Goal: Information Seeking & Learning: Learn about a topic

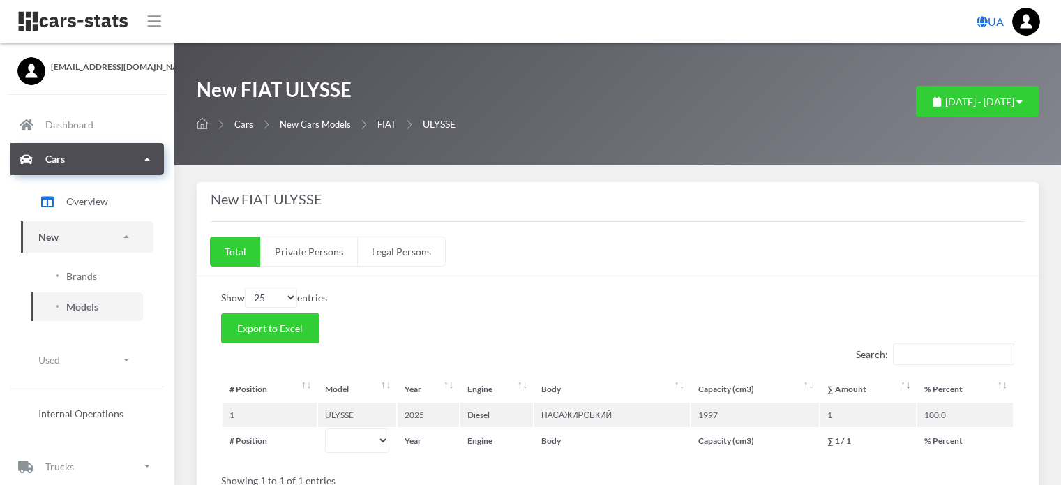
select select "25"
click at [80, 276] on span "Brands" at bounding box center [81, 276] width 31 height 15
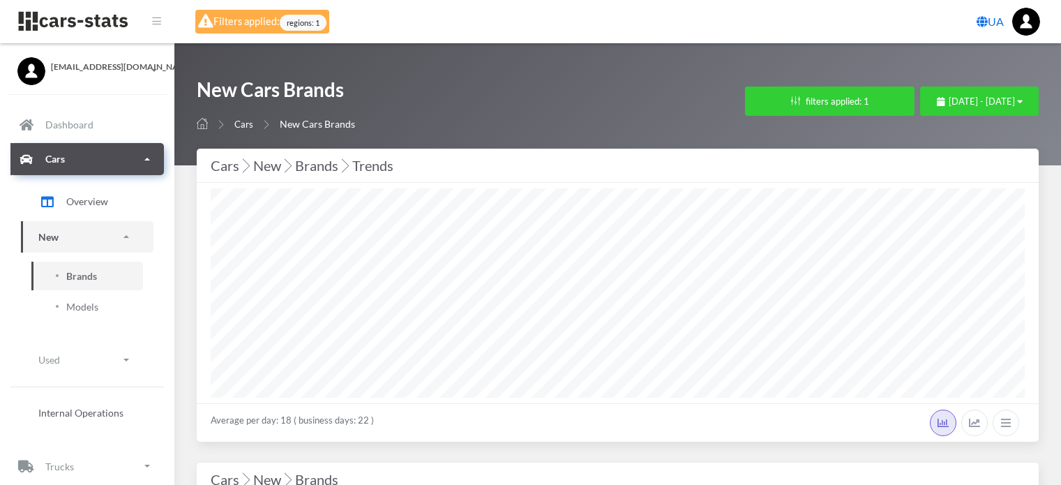
select select "25"
click at [949, 105] on span "[DATE] - [DATE]" at bounding box center [982, 101] width 66 height 11
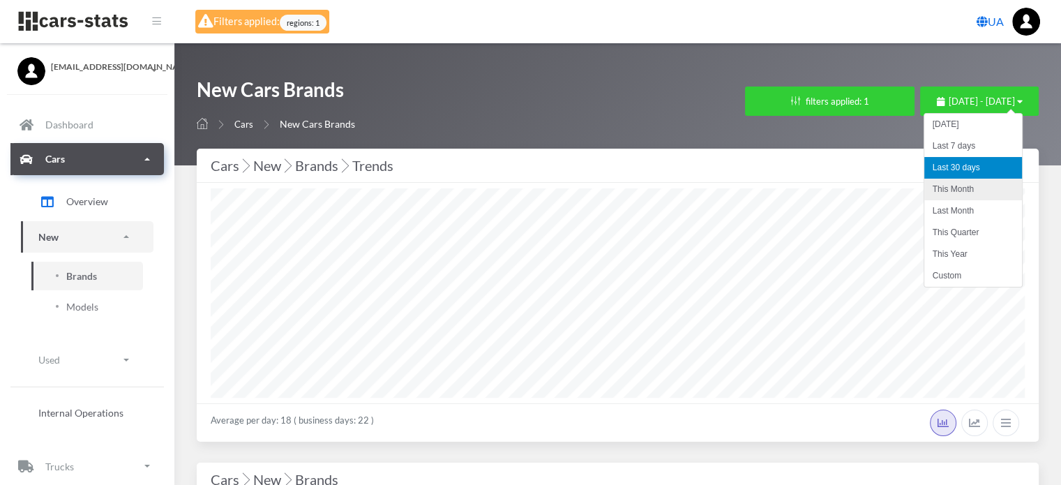
click at [952, 192] on li "This Month" at bounding box center [973, 190] width 98 height 22
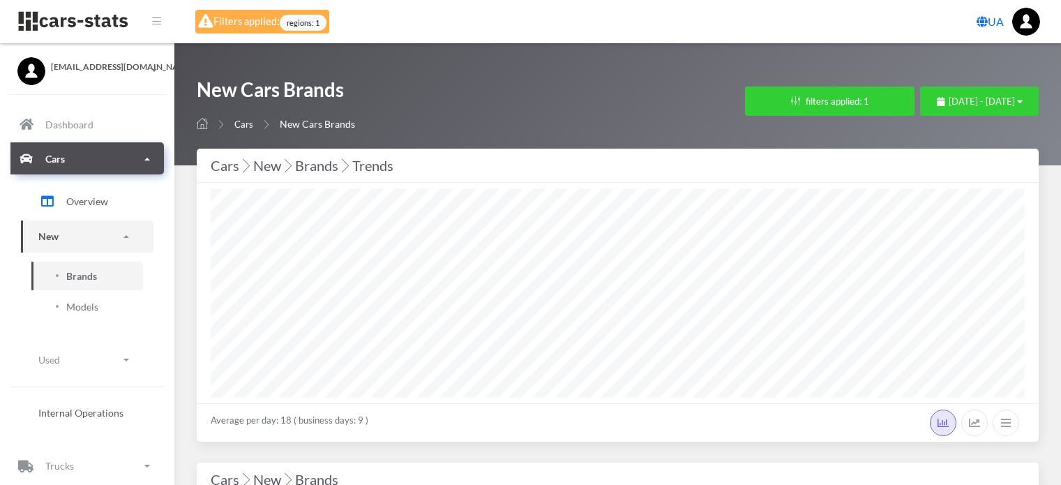
select select "25"
click at [745, 97] on button "filters applied: 1" at bounding box center [830, 101] width 170 height 29
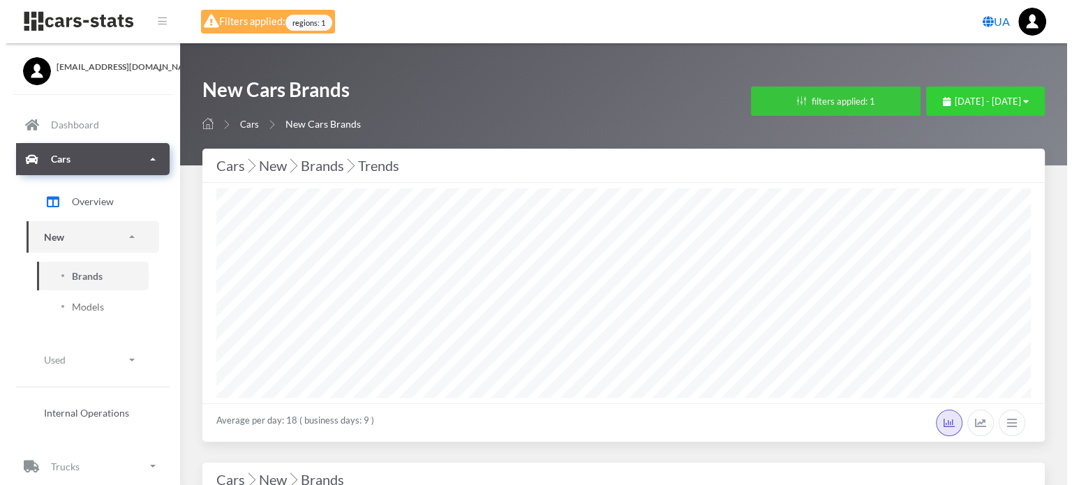
scroll to position [209, 814]
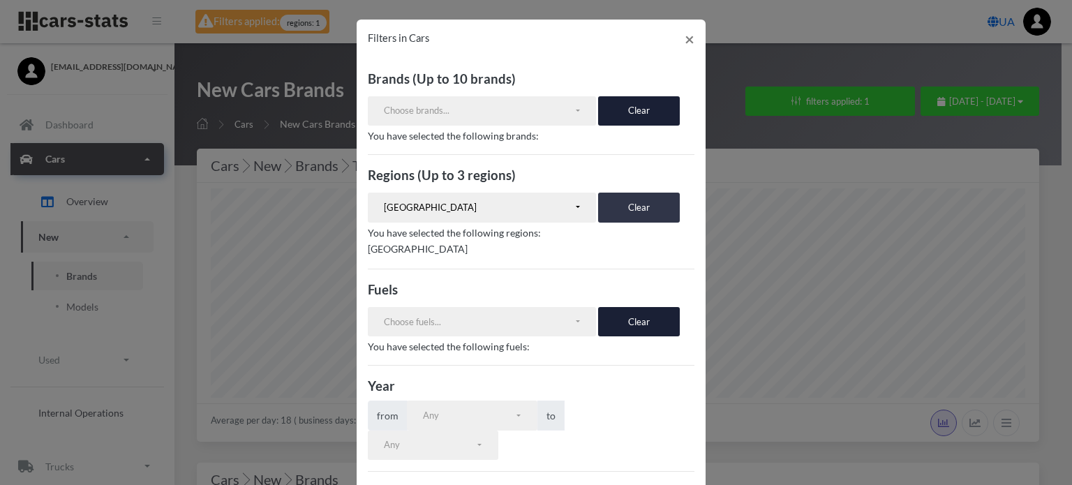
click at [616, 200] on button "Clear" at bounding box center [639, 207] width 82 height 29
select select
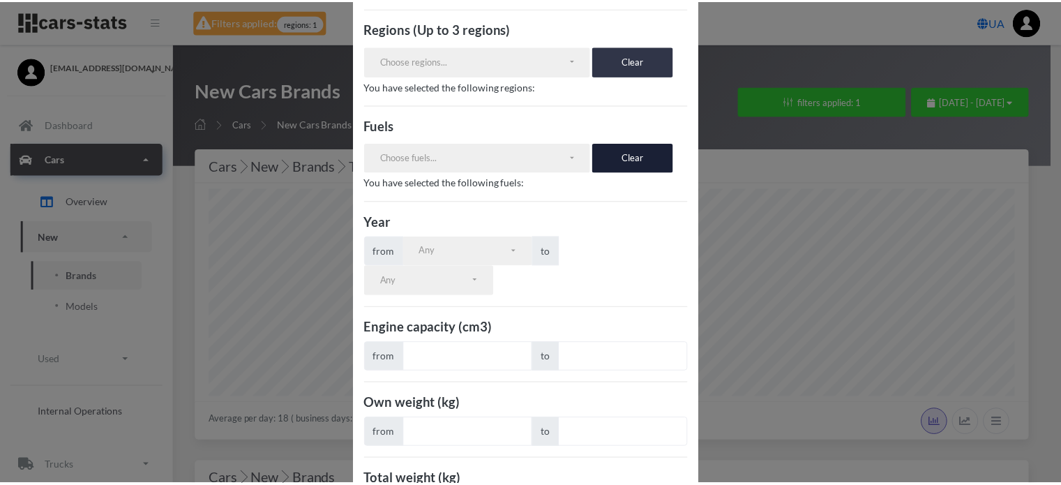
scroll to position [235, 0]
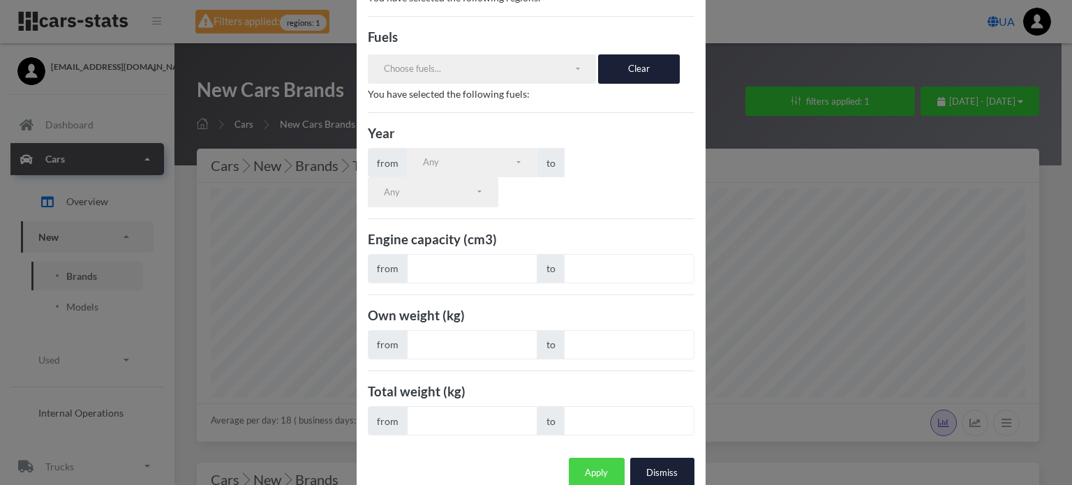
click at [586, 458] on button "Apply" at bounding box center [597, 472] width 56 height 29
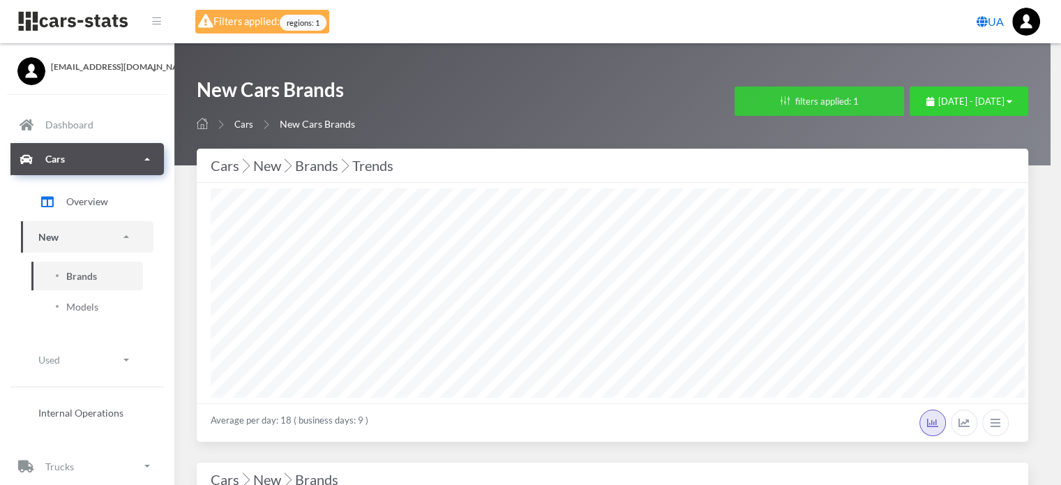
scroll to position [697459, 697286]
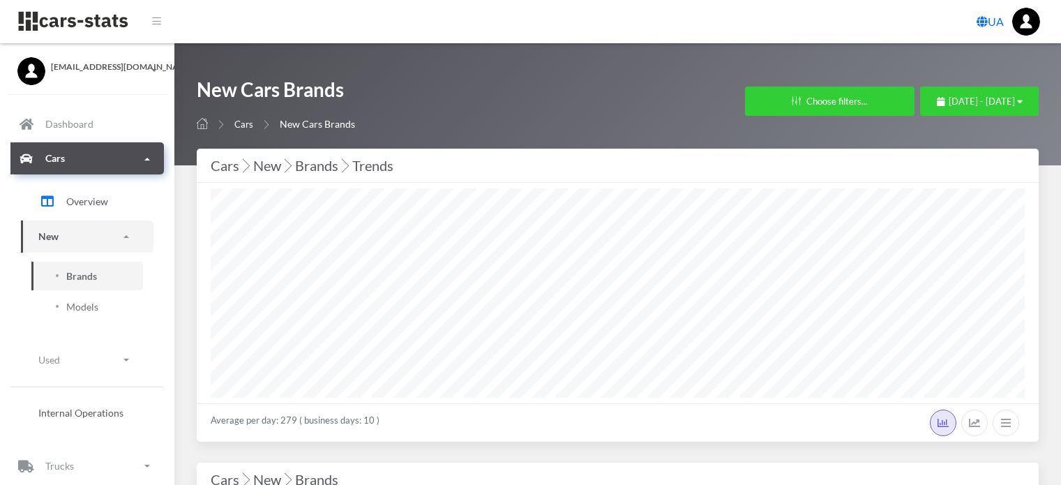
select select "25"
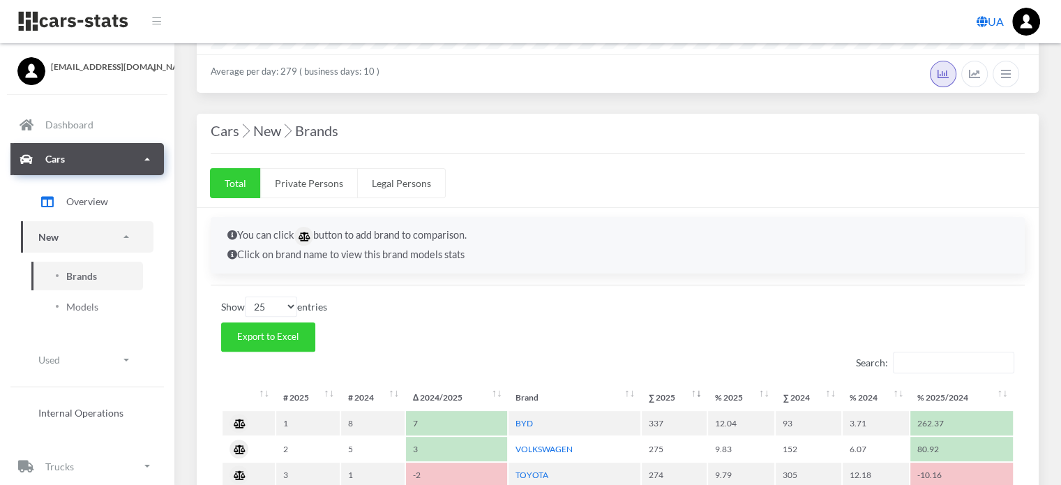
scroll to position [558, 0]
